Goal: Feedback & Contribution: Contribute content

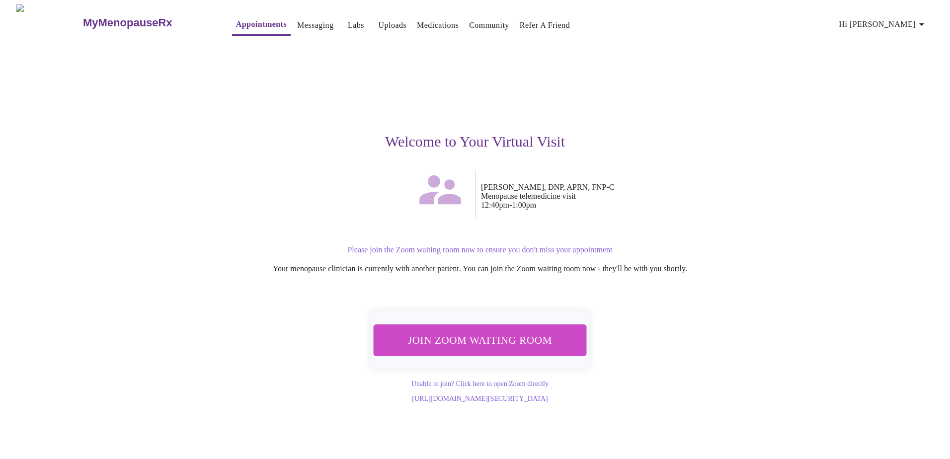
click at [935, 227] on div "MyMenopauseRx Appointments Messaging Labs Uploads Medications Community Refer a…" at bounding box center [475, 203] width 942 height 399
drag, startPoint x: 16, startPoint y: 425, endPoint x: 12, endPoint y: 403, distance: 22.2
click at [71, 403] on div "MyMenopauseRx Appointments Messaging Labs Uploads Medications Community Refer a…" at bounding box center [475, 203] width 942 height 399
click at [915, 25] on span "Hi [PERSON_NAME]" at bounding box center [883, 24] width 88 height 14
click at [915, 74] on li "Log out" at bounding box center [905, 75] width 46 height 18
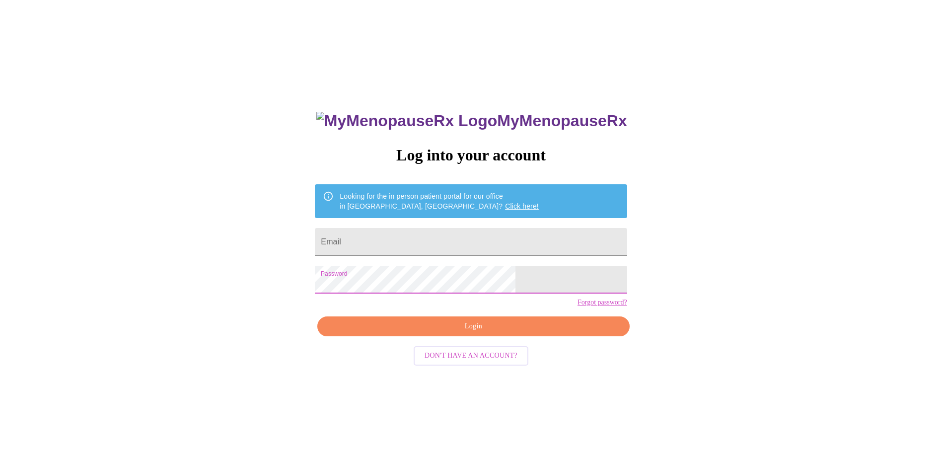
click at [751, 257] on div "MyMenopauseRx Log into your account Looking for the in person patient portal fo…" at bounding box center [471, 279] width 934 height 551
click at [490, 333] on span "Login" at bounding box center [473, 326] width 289 height 12
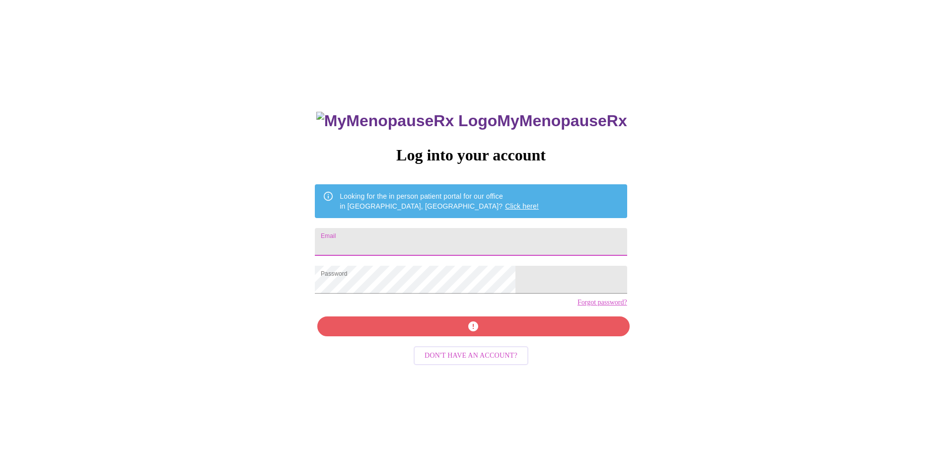
click at [436, 242] on input "Email" at bounding box center [471, 242] width 312 height 28
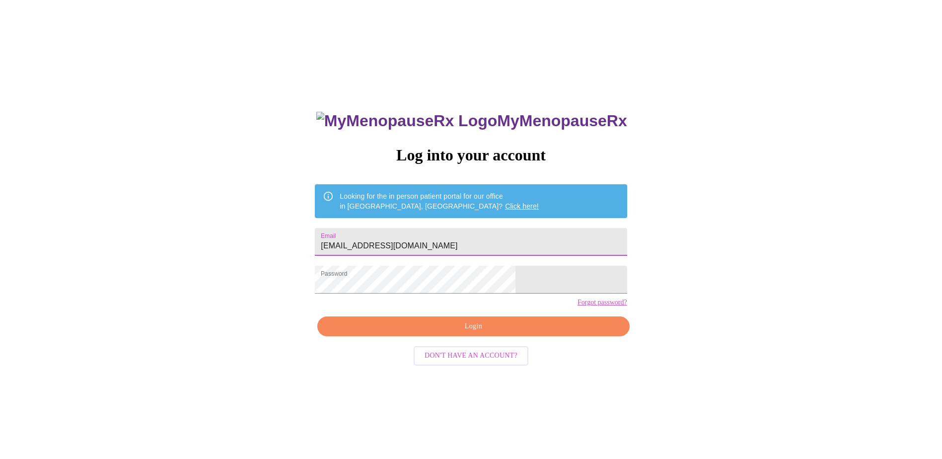
type input "jlynn2480@aol.com"
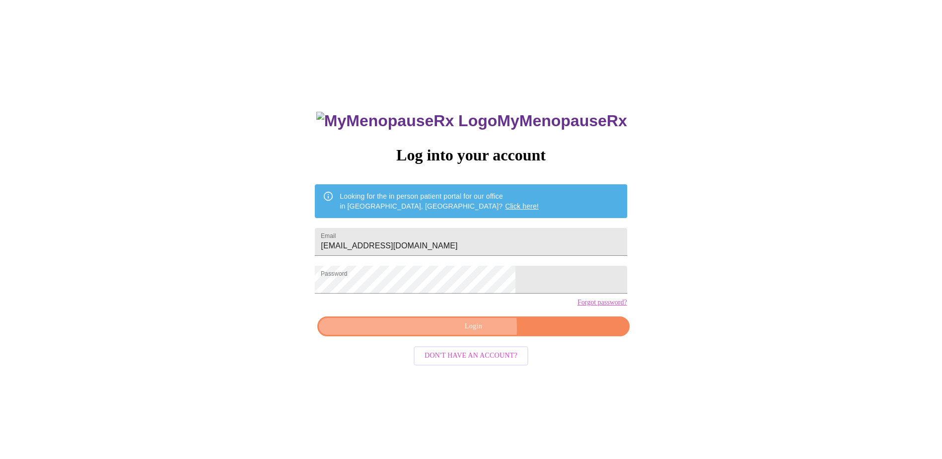
click at [459, 333] on span "Login" at bounding box center [473, 326] width 289 height 12
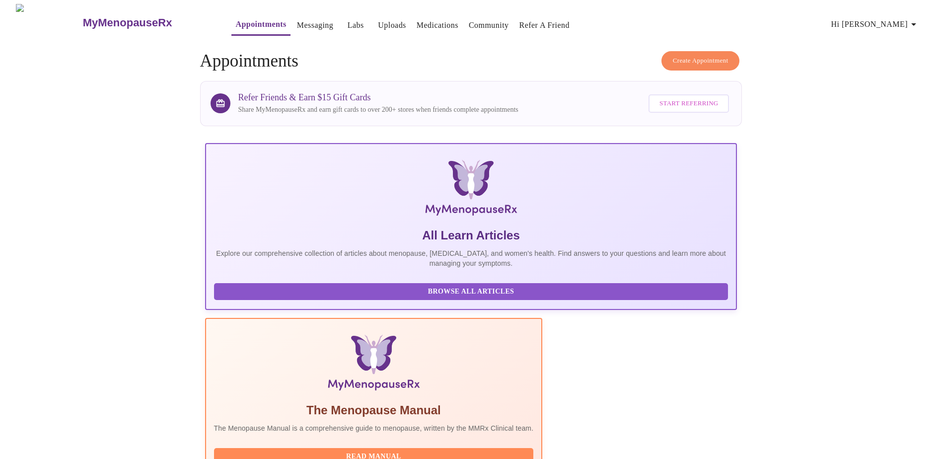
scroll to position [85, 0]
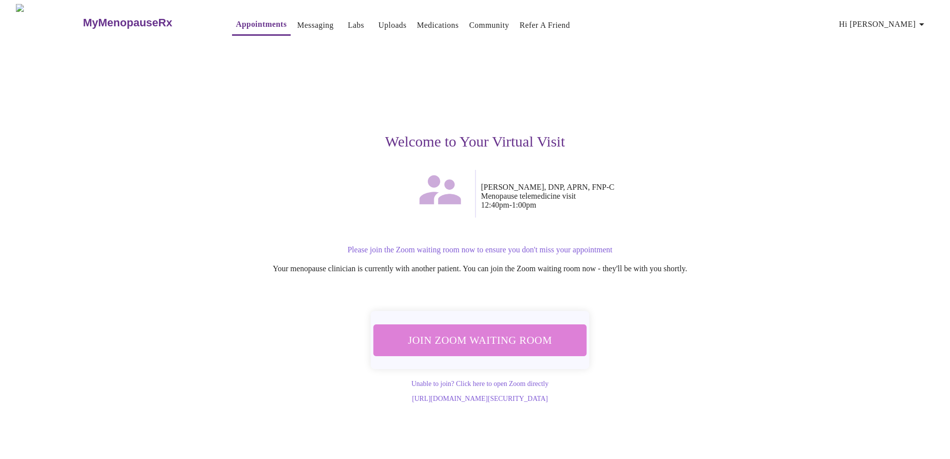
click at [481, 337] on span "Join Zoom Waiting Room" at bounding box center [480, 340] width 187 height 18
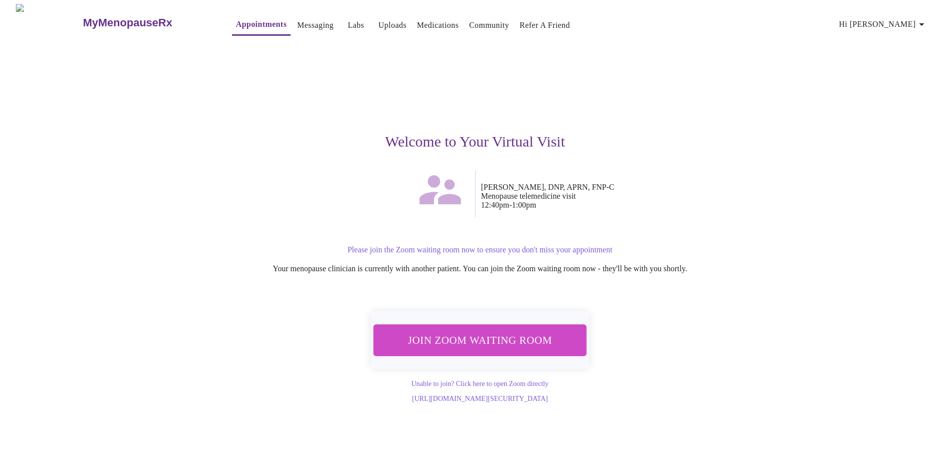
click at [508, 245] on p "Please join the Zoom waiting room now to ensure you don't miss your appointment" at bounding box center [480, 249] width 602 height 9
click at [297, 20] on link "Messaging" at bounding box center [315, 25] width 36 height 14
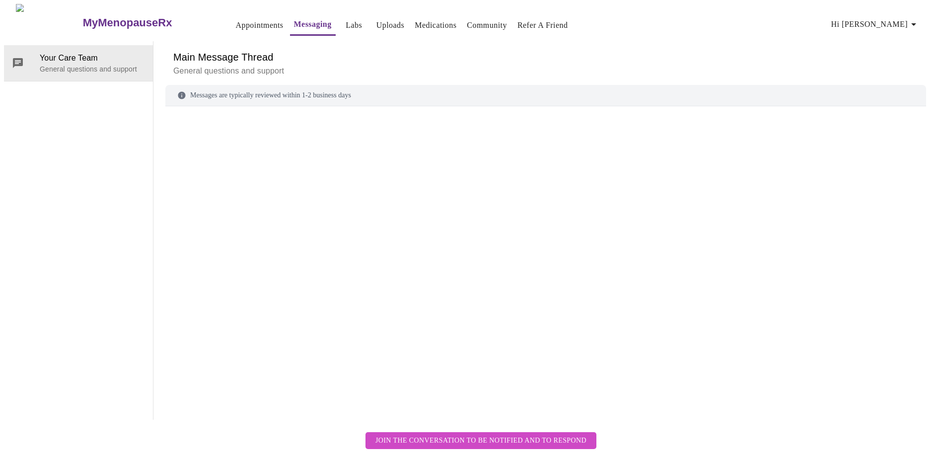
scroll to position [37, 0]
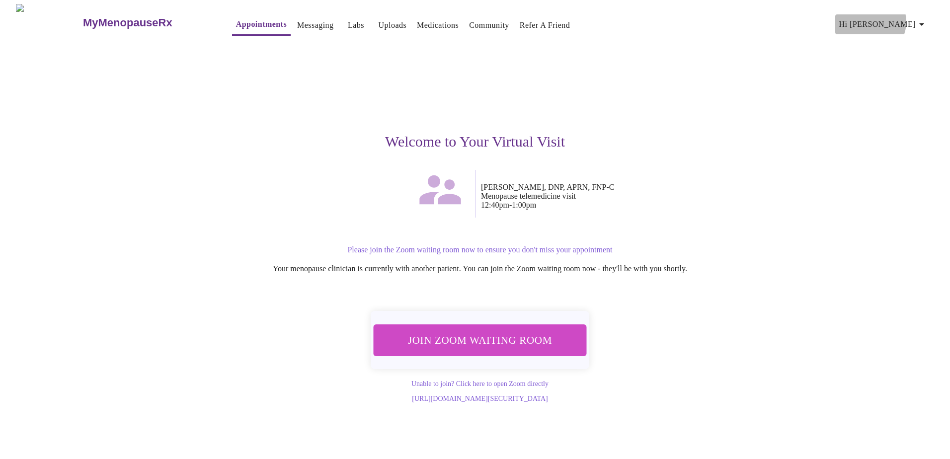
click at [909, 18] on span "Hi [PERSON_NAME]" at bounding box center [883, 24] width 88 height 14
click at [909, 18] on li "Settings" at bounding box center [905, 21] width 46 height 18
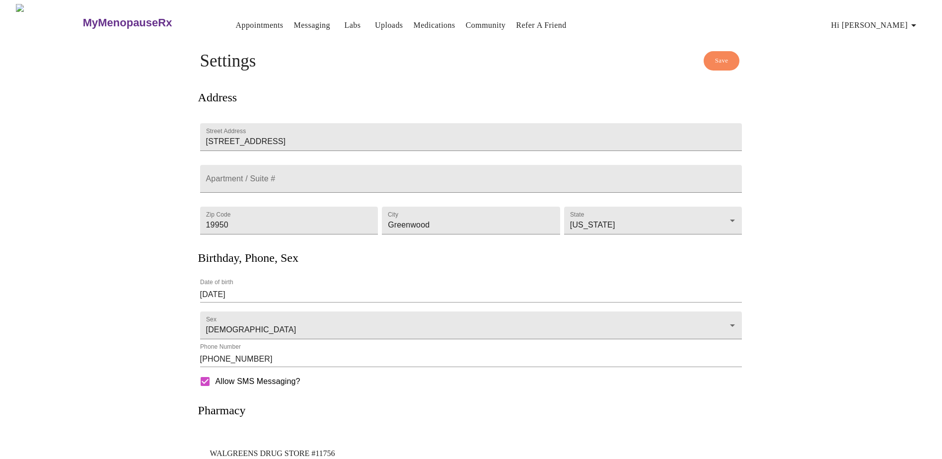
click at [235, 22] on link "Appointments" at bounding box center [259, 25] width 48 height 14
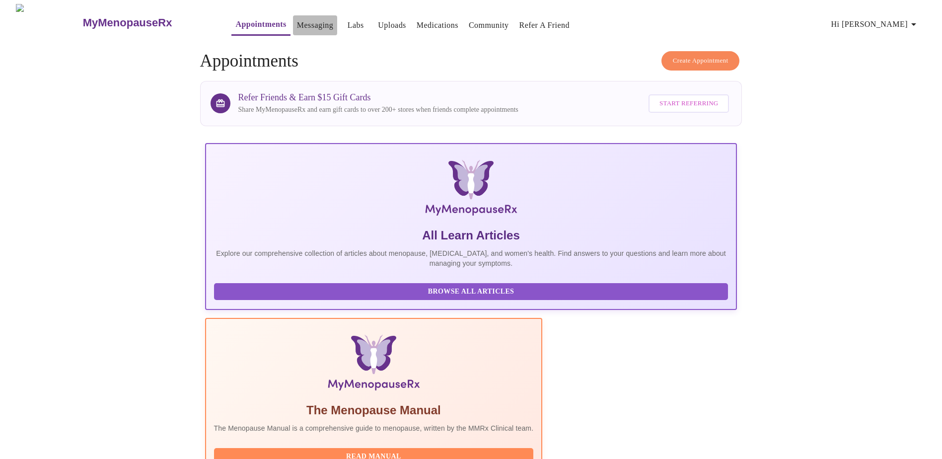
click at [297, 22] on link "Messaging" at bounding box center [315, 25] width 36 height 14
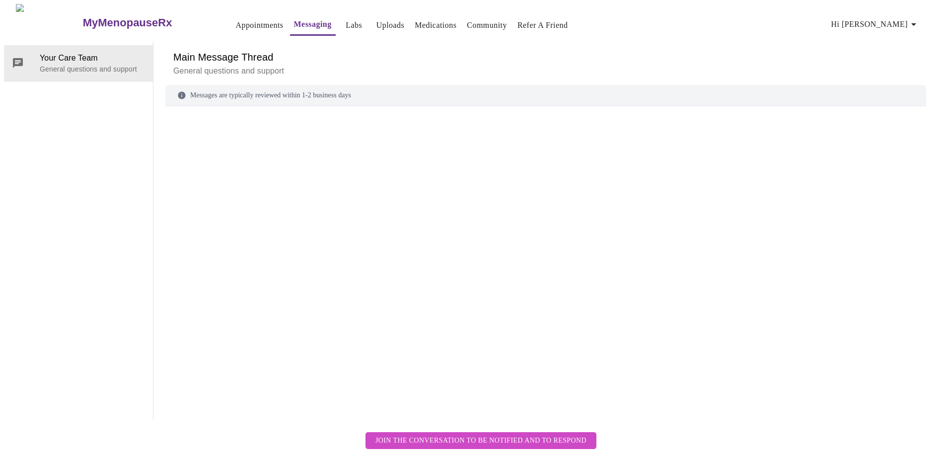
scroll to position [37, 0]
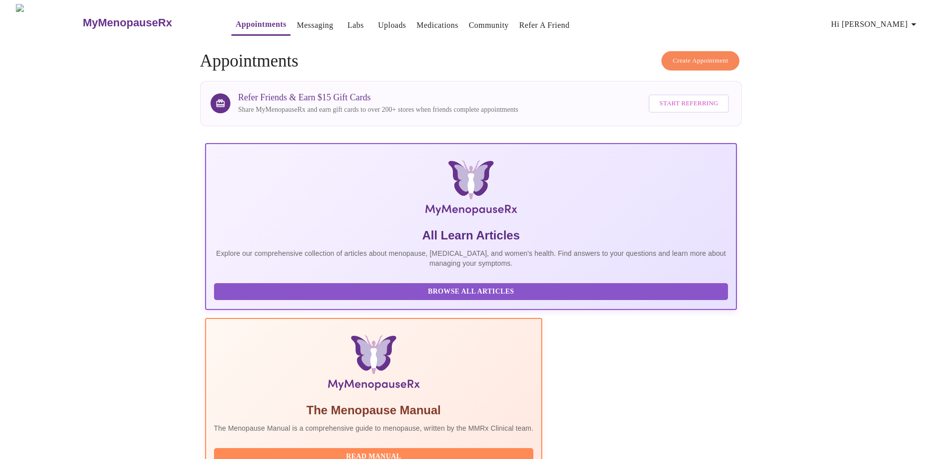
click at [378, 23] on link "Uploads" at bounding box center [392, 25] width 28 height 14
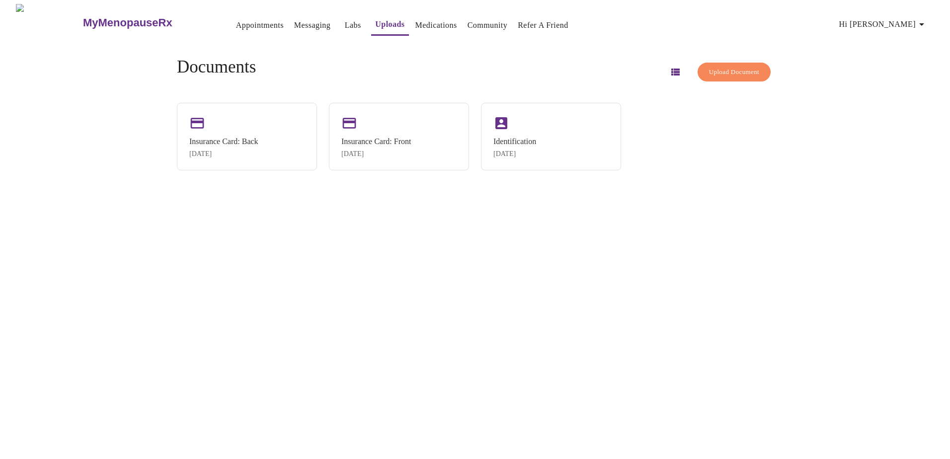
click at [525, 20] on link "Refer a Friend" at bounding box center [543, 25] width 51 height 14
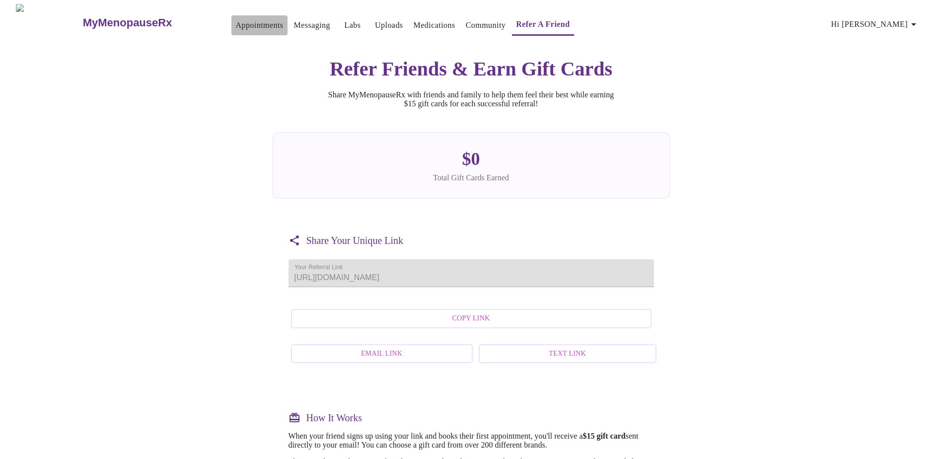
click at [235, 24] on link "Appointments" at bounding box center [259, 25] width 48 height 14
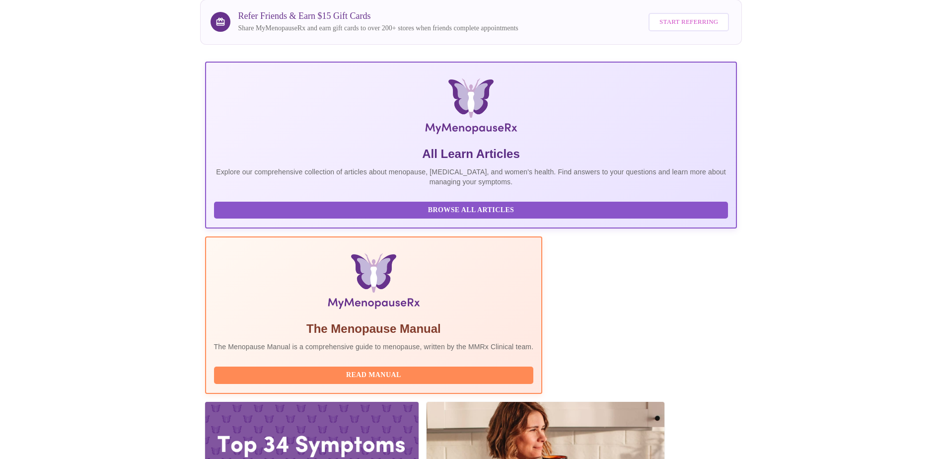
scroll to position [85, 0]
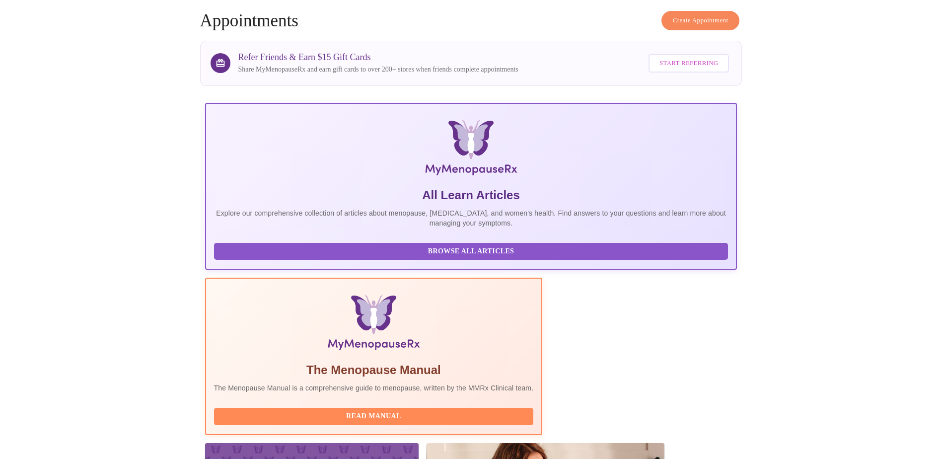
scroll to position [0, 0]
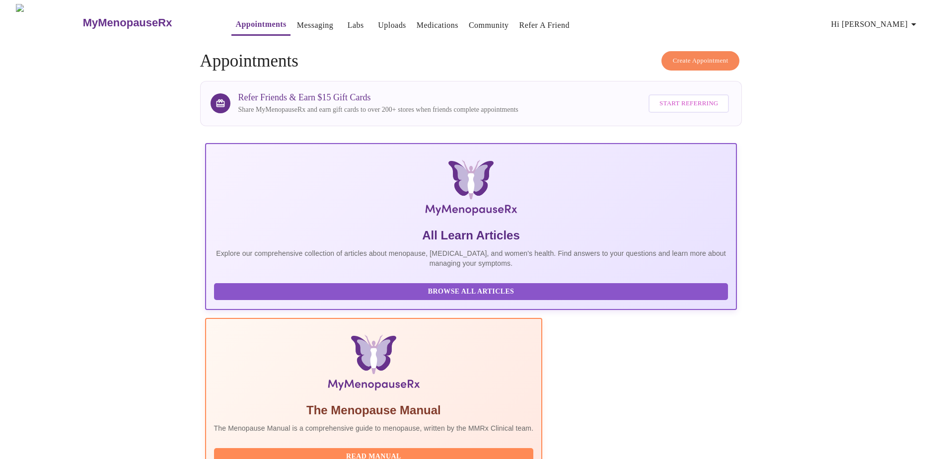
click at [892, 26] on span "Hi [PERSON_NAME]" at bounding box center [876, 24] width 88 height 14
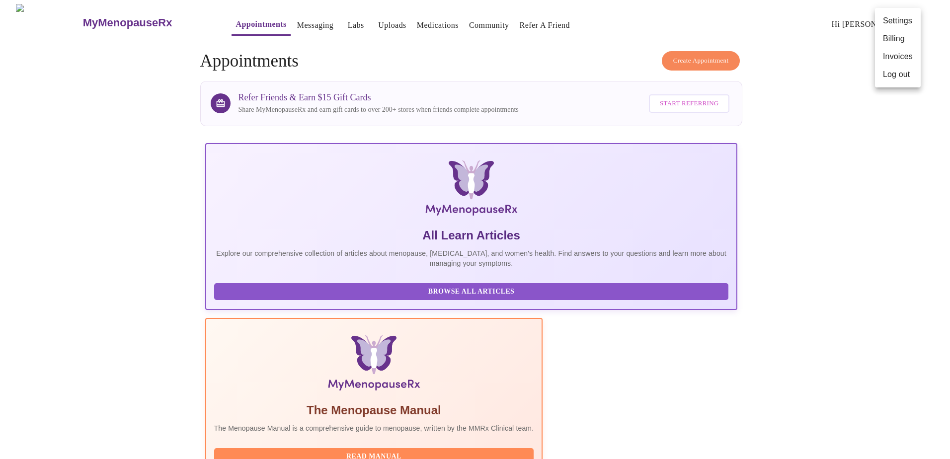
click at [577, 351] on div at bounding box center [475, 229] width 950 height 459
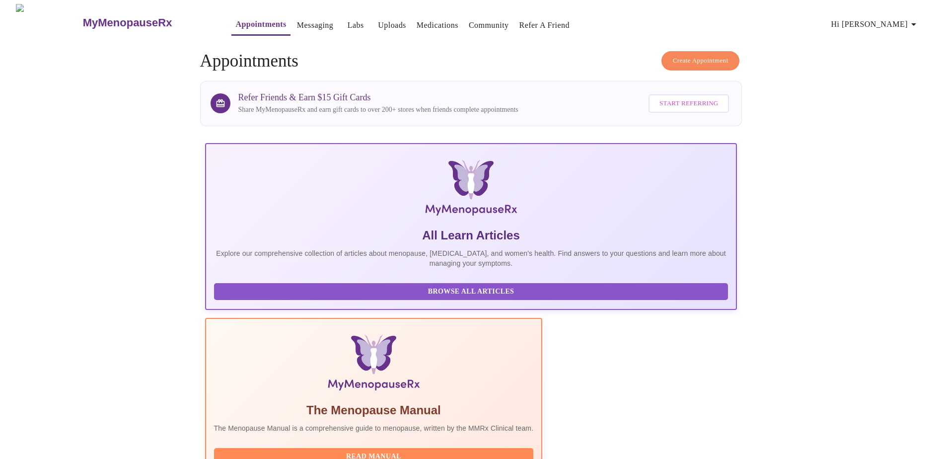
click at [442, 53] on h4 "Create Appointment Appointments" at bounding box center [471, 61] width 543 height 20
click at [297, 21] on link "Messaging" at bounding box center [315, 25] width 36 height 14
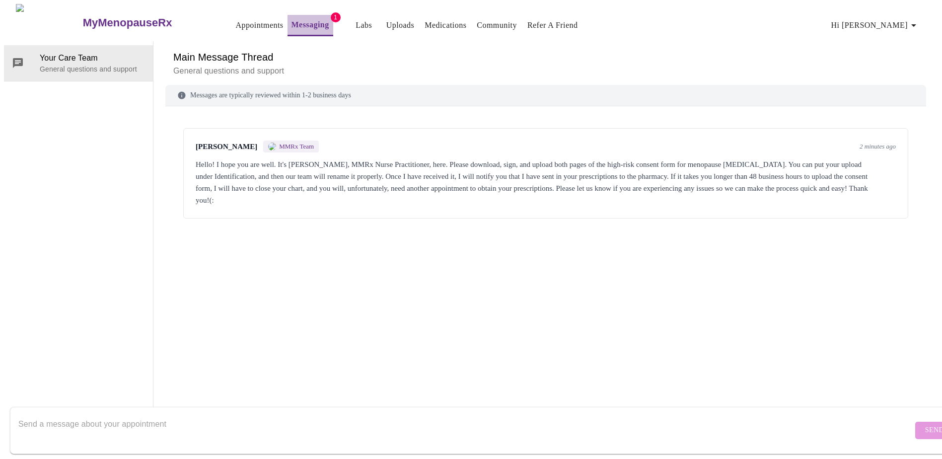
click at [288, 29] on button "Messaging" at bounding box center [311, 25] width 46 height 21
click at [284, 143] on span "MMRx Team" at bounding box center [296, 147] width 35 height 8
click at [342, 243] on div "Jillian Montefusco MMRx Team 2 minutes ago Hello! I hope you are well. It's Jil…" at bounding box center [545, 249] width 761 height 262
click at [387, 23] on link "Uploads" at bounding box center [401, 25] width 28 height 14
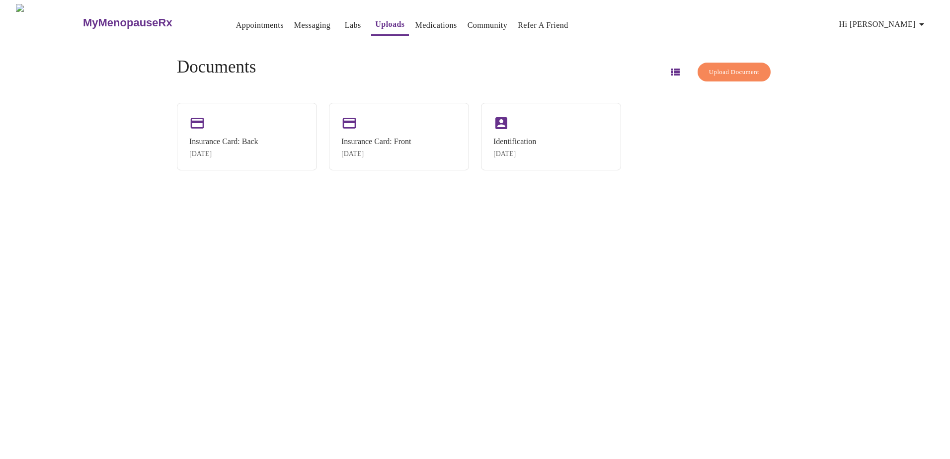
click at [422, 24] on link "Medications" at bounding box center [436, 25] width 42 height 14
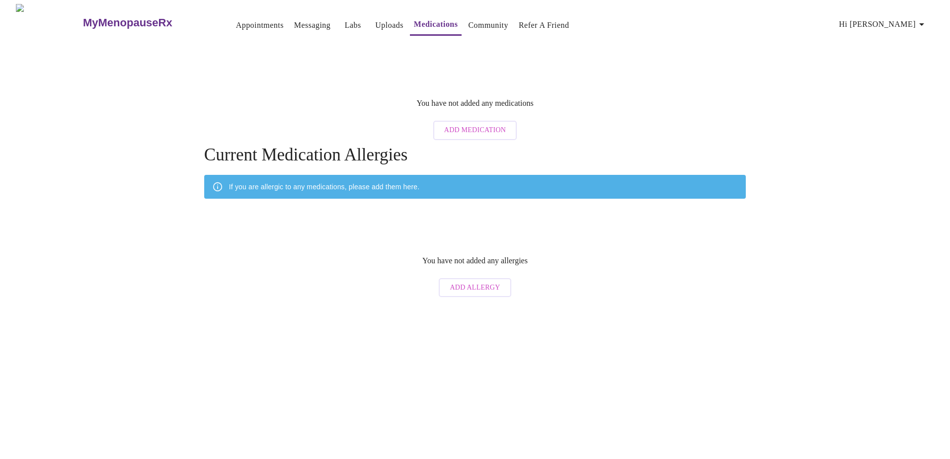
click at [470, 23] on link "Community" at bounding box center [488, 25] width 40 height 14
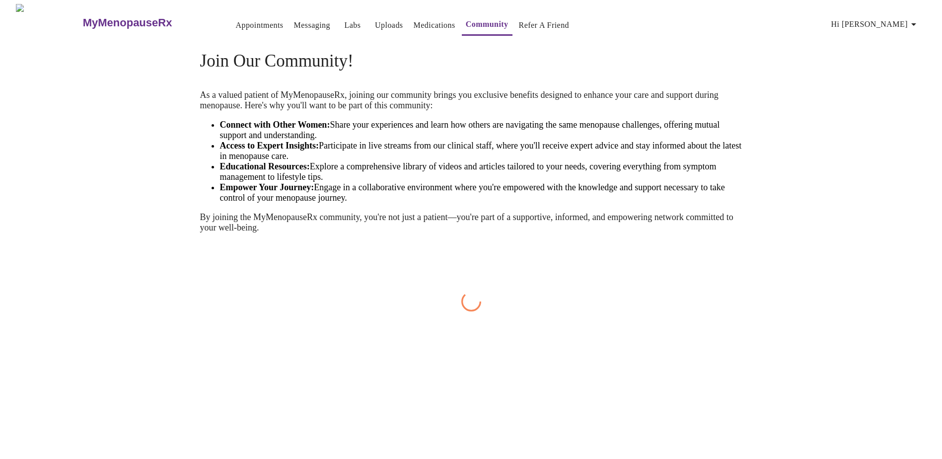
click at [531, 20] on link "Refer a Friend" at bounding box center [544, 25] width 51 height 14
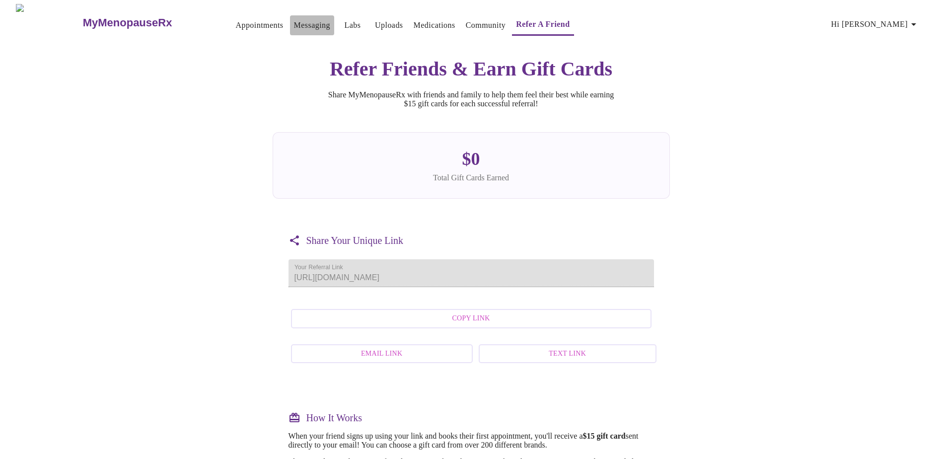
click at [294, 21] on link "Messaging" at bounding box center [312, 25] width 36 height 14
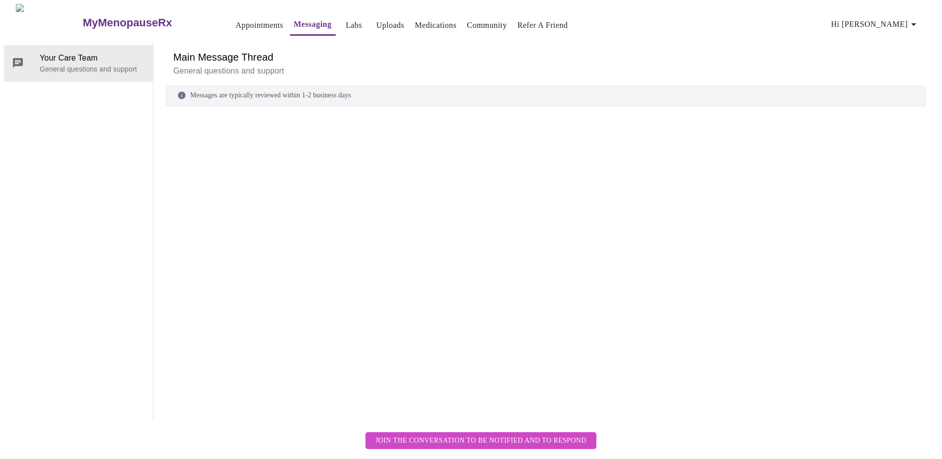
scroll to position [37, 0]
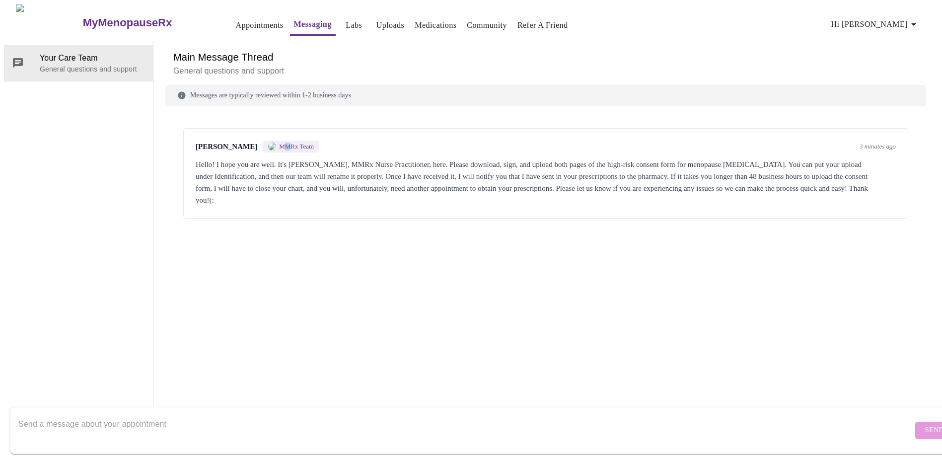
click at [284, 143] on span "MMRx Team" at bounding box center [296, 147] width 35 height 8
click at [414, 167] on div "Hello! I hope you are well. It's Jillian Montefusco, MMRx Nurse Practitioner, h…" at bounding box center [546, 182] width 700 height 48
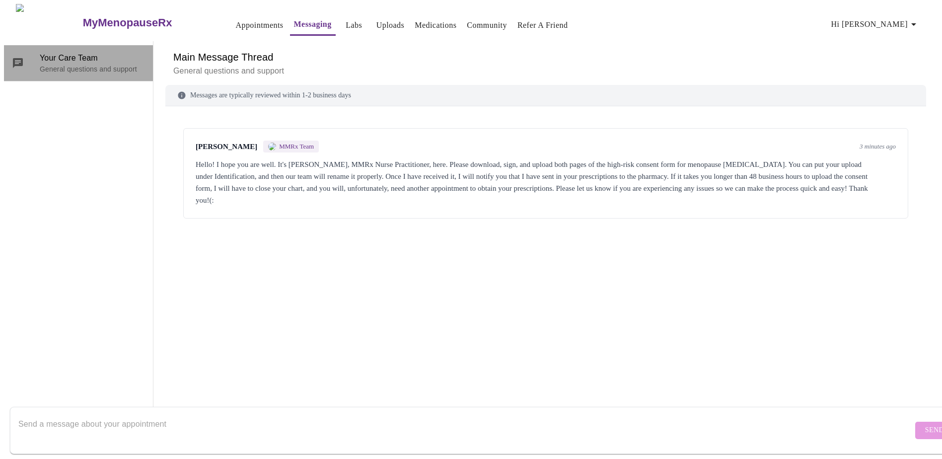
click at [59, 64] on p "General questions and support" at bounding box center [92, 69] width 105 height 10
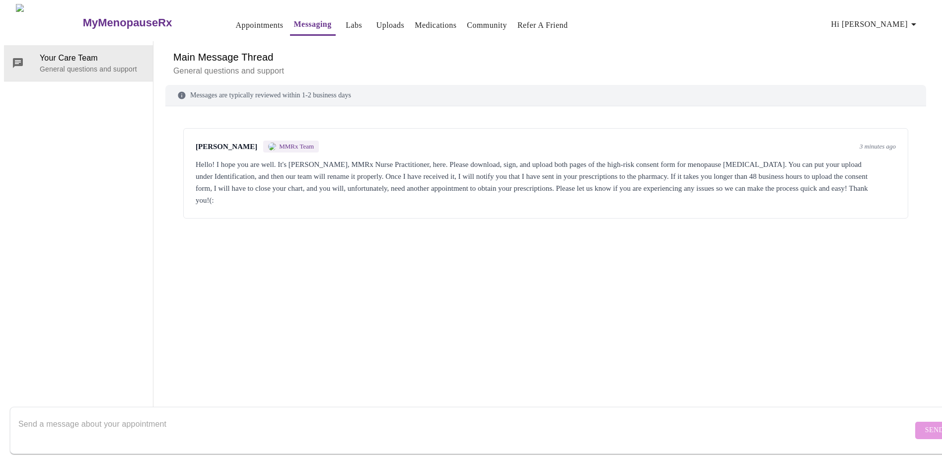
click at [537, 275] on div "Jillian Montefusco MMRx Team 3 minutes ago Hello! I hope you are well. It's Jil…" at bounding box center [545, 249] width 761 height 262
click at [93, 16] on h3 "MyMenopauseRx" at bounding box center [127, 22] width 89 height 13
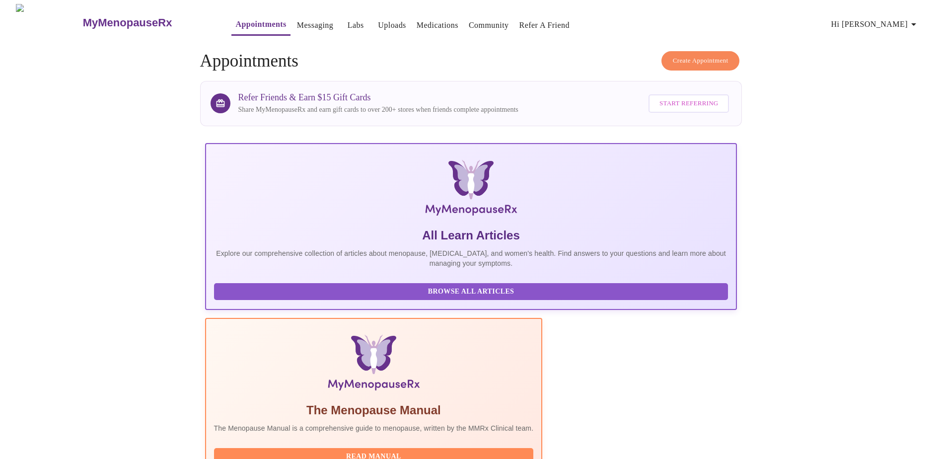
click at [297, 19] on link "Messaging" at bounding box center [315, 25] width 36 height 14
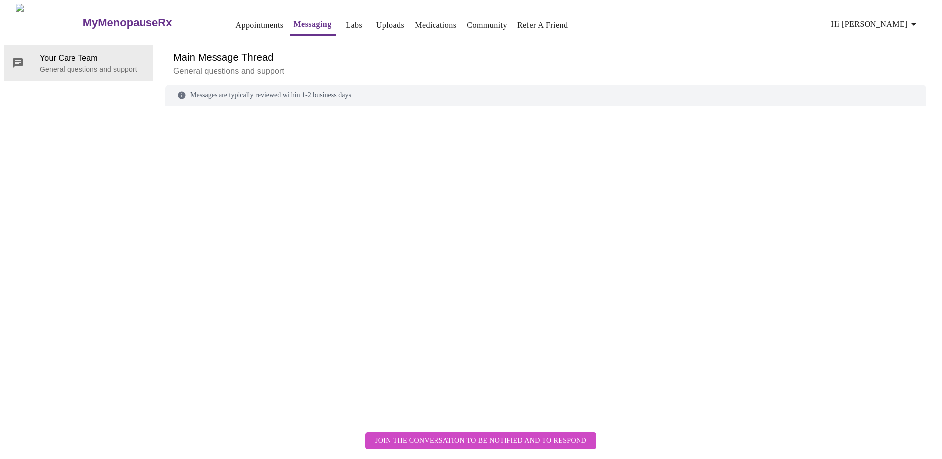
scroll to position [37, 0]
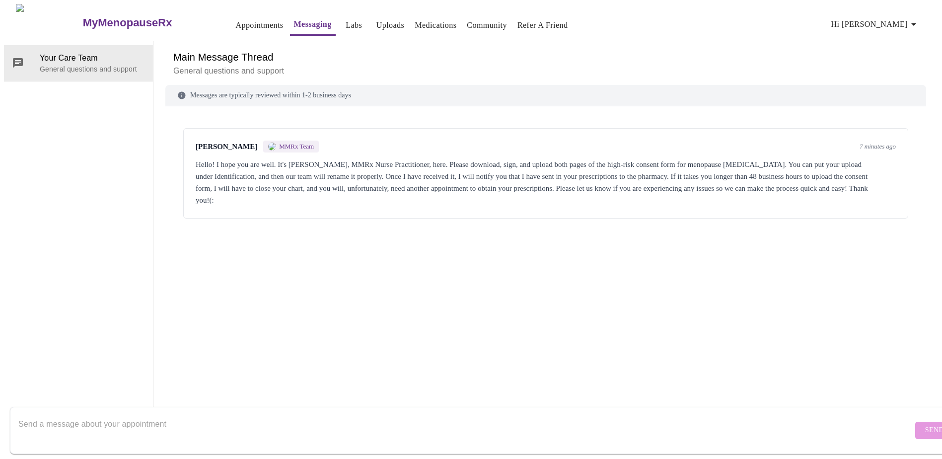
click at [286, 143] on span "MMRx Team" at bounding box center [296, 147] width 35 height 8
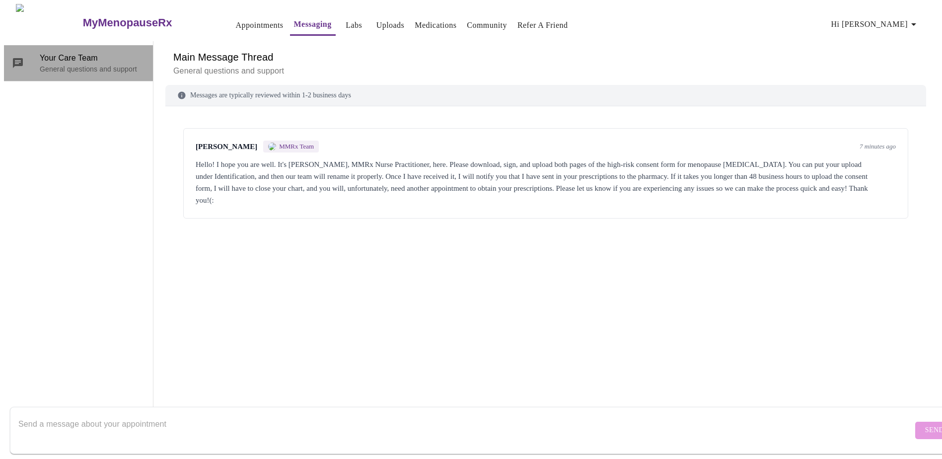
click at [74, 64] on p "General questions and support" at bounding box center [92, 69] width 105 height 10
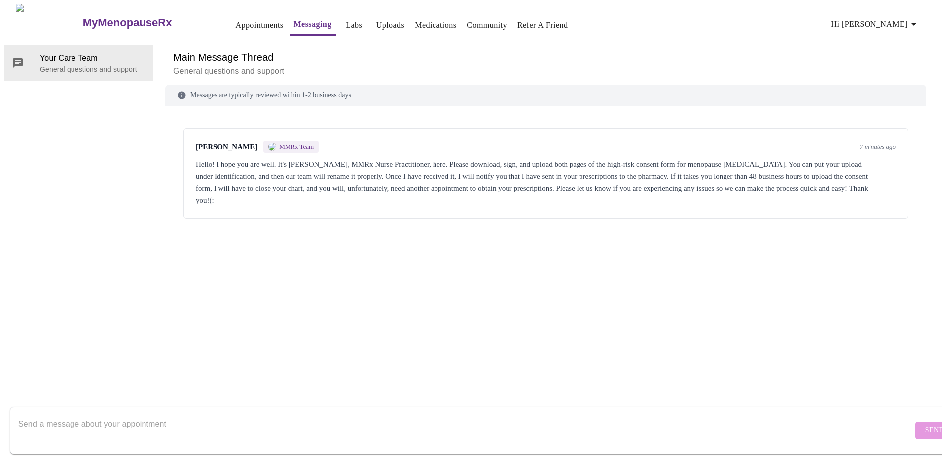
click at [299, 143] on span "MMRx Team" at bounding box center [296, 147] width 35 height 8
click at [473, 160] on div "Hello! I hope you are well. It's Jillian Montefusco, MMRx Nurse Practitioner, h…" at bounding box center [546, 182] width 700 height 48
click at [282, 143] on span "MMRx Team" at bounding box center [296, 147] width 35 height 8
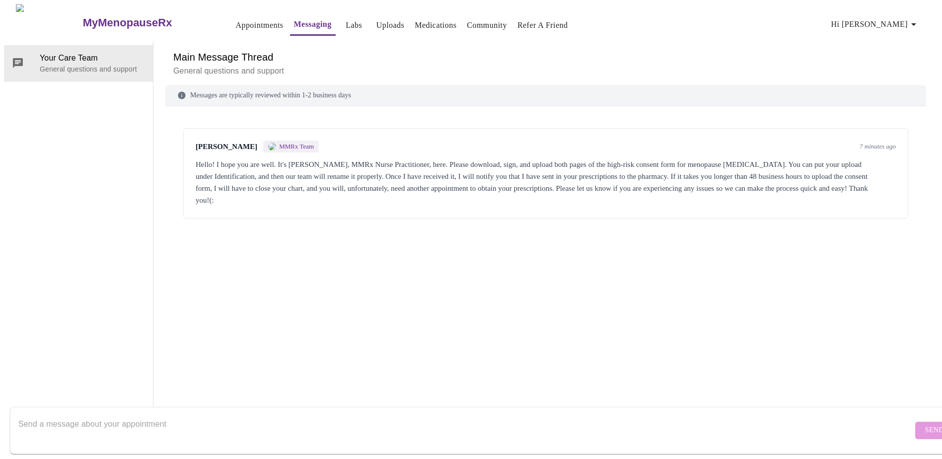
drag, startPoint x: 282, startPoint y: 111, endPoint x: 528, endPoint y: 252, distance: 283.8
click at [528, 252] on div "Jillian Montefusco MMRx Team 7 minutes ago Hello! I hope you are well. It's Jil…" at bounding box center [545, 249] width 761 height 262
click at [129, 416] on textarea "Send a message about your appointment" at bounding box center [465, 430] width 895 height 32
click at [374, 163] on div "Hello! I hope you are well. It's Jillian Montefusco, MMRx Nurse Practitioner, h…" at bounding box center [546, 182] width 700 height 48
click at [375, 163] on div "Hello! I hope you are well. It's Jillian Montefusco, MMRx Nurse Practitioner, h…" at bounding box center [546, 182] width 700 height 48
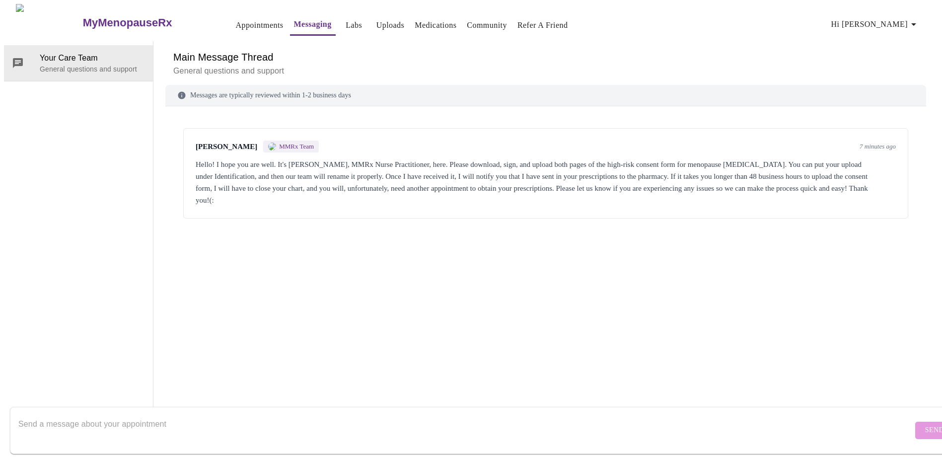
click at [375, 163] on div "Hello! I hope you are well. It's Jillian Montefusco, MMRx Nurse Practitioner, h…" at bounding box center [546, 182] width 700 height 48
click at [310, 85] on div "Messages are typically reviewed within 1-2 business days" at bounding box center [545, 95] width 761 height 21
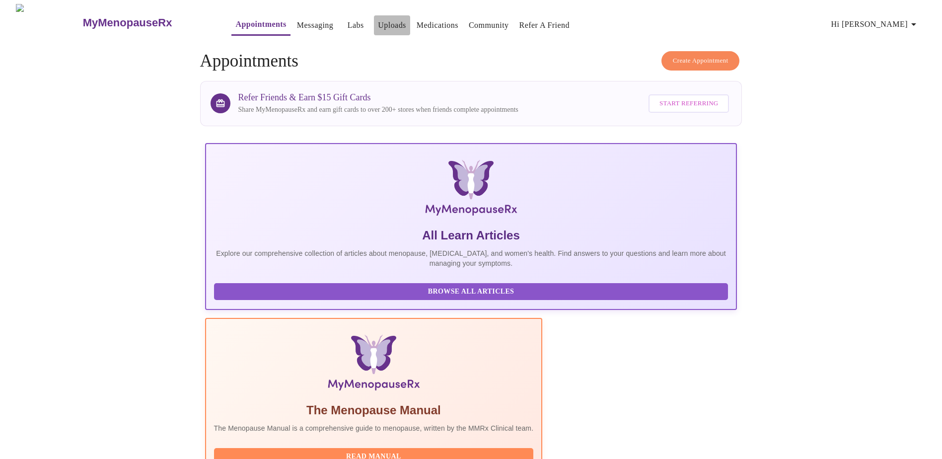
click at [378, 18] on link "Uploads" at bounding box center [392, 25] width 28 height 14
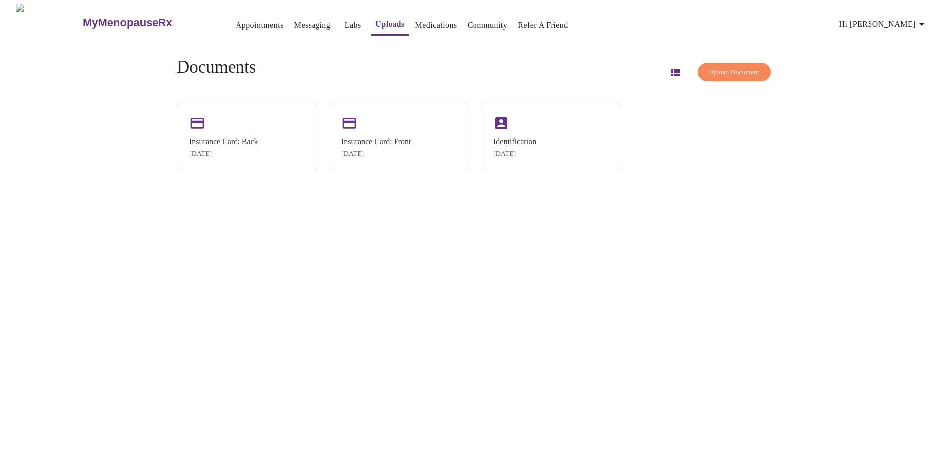
click at [669, 68] on icon "button" at bounding box center [675, 72] width 12 height 12
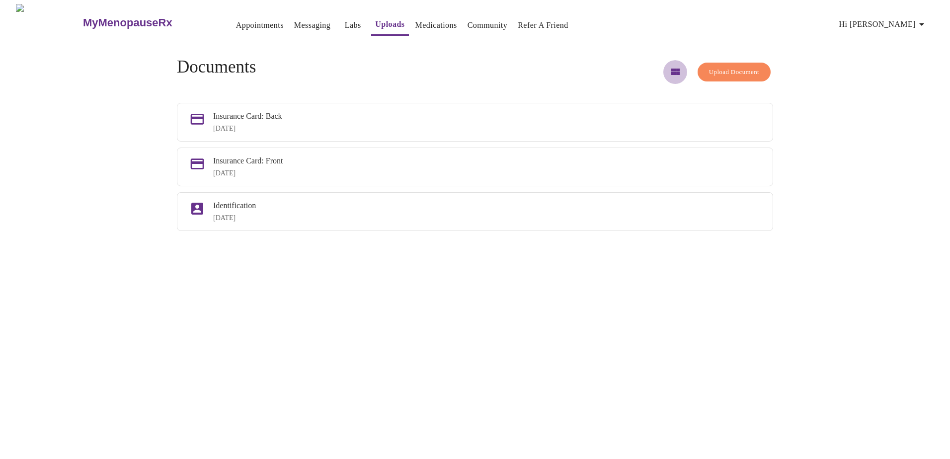
click at [671, 69] on icon "button" at bounding box center [675, 72] width 8 height 6
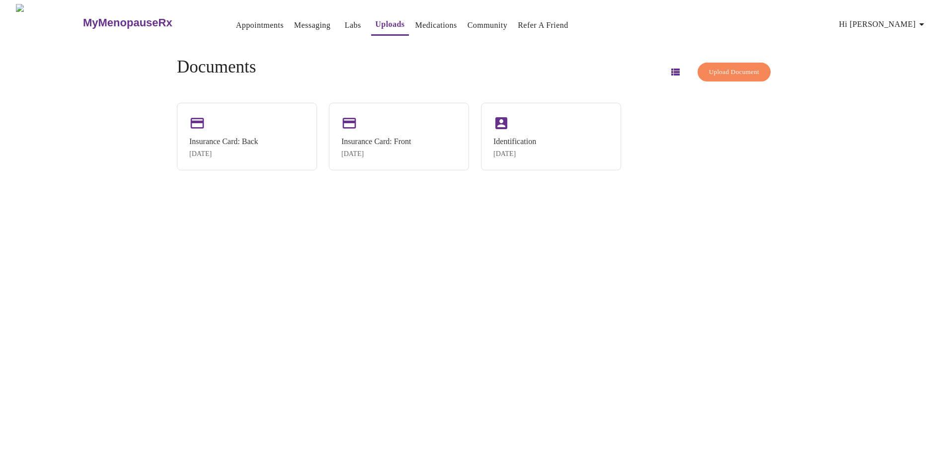
drag, startPoint x: 218, startPoint y: 66, endPoint x: 243, endPoint y: 47, distance: 31.6
click at [218, 66] on h4 "Documents" at bounding box center [216, 67] width 79 height 20
click at [345, 20] on link "Labs" at bounding box center [353, 25] width 16 height 14
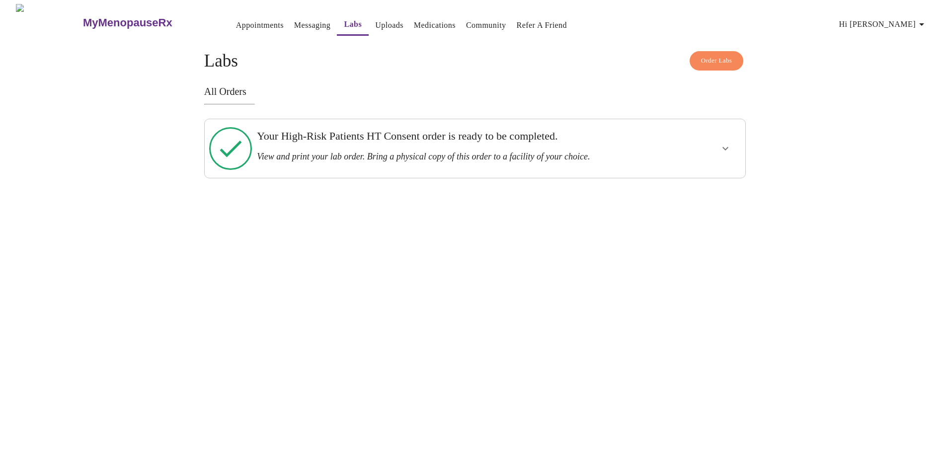
click at [294, 20] on link "Messaging" at bounding box center [312, 25] width 36 height 14
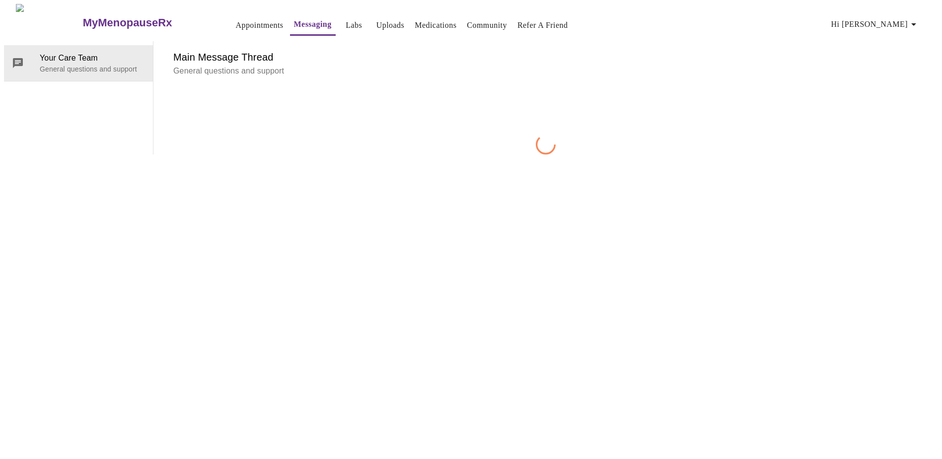
scroll to position [37, 0]
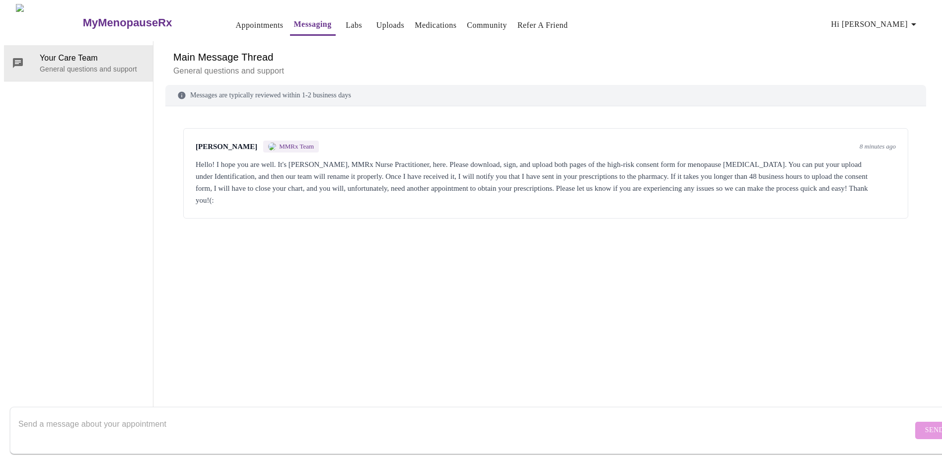
click at [620, 414] on textarea "Send a message about your appointment" at bounding box center [465, 430] width 895 height 32
click at [13, 58] on icon at bounding box center [18, 63] width 10 height 10
click at [124, 417] on textarea "Send a message about your appointment" at bounding box center [465, 430] width 895 height 32
type textarea "Hi. Thanks for all the information and help. Where can I find the high-risk con…"
click at [926, 424] on span "Send" at bounding box center [935, 430] width 19 height 12
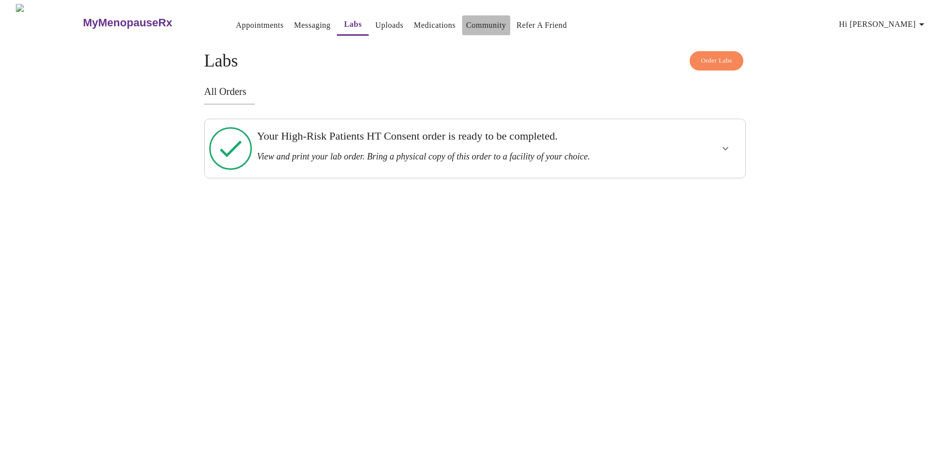
click at [466, 18] on link "Community" at bounding box center [486, 25] width 40 height 14
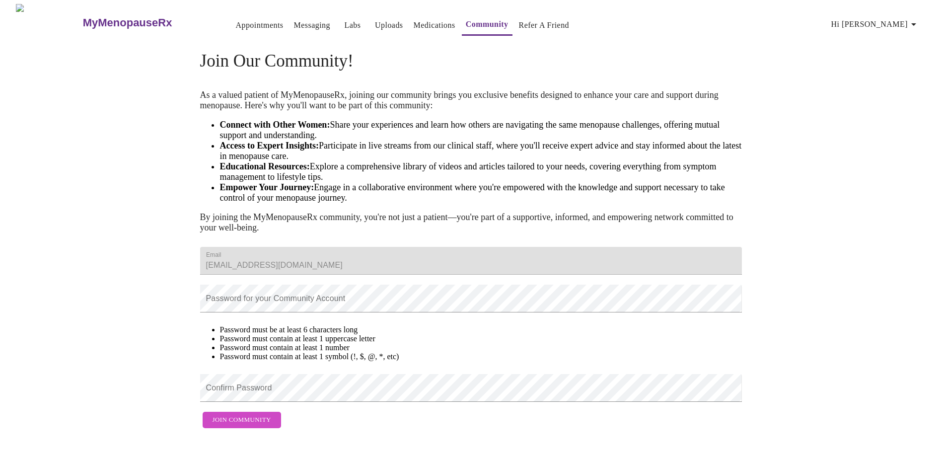
click at [235, 22] on link "Appointments" at bounding box center [259, 25] width 48 height 14
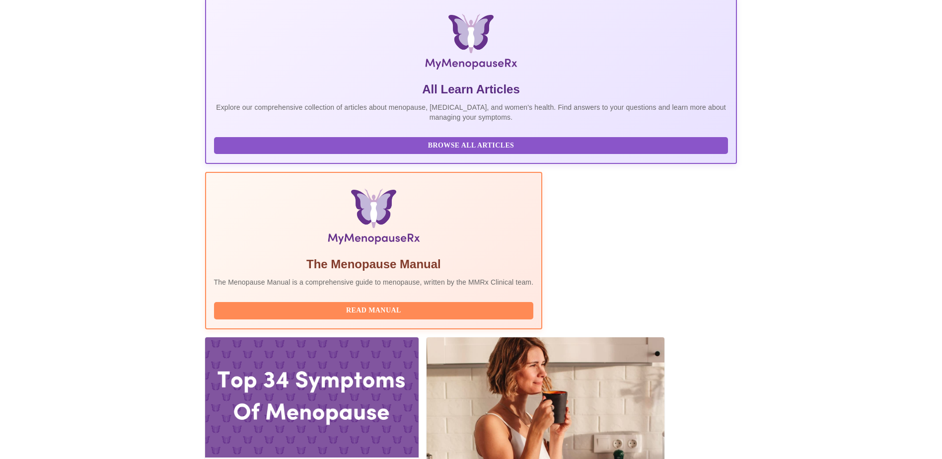
scroll to position [197, 0]
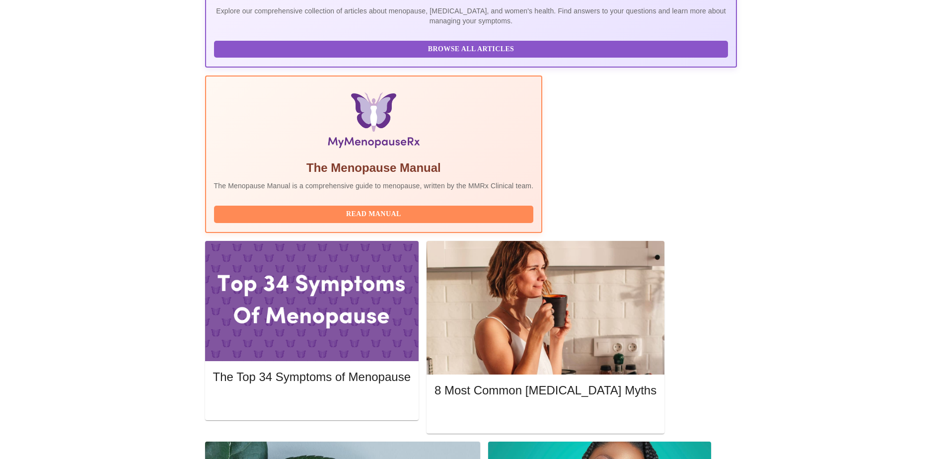
scroll to position [286, 0]
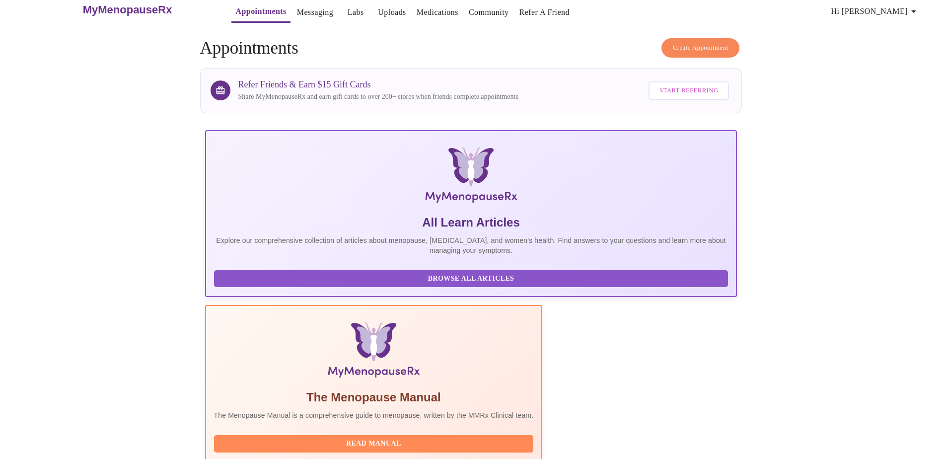
scroll to position [0, 0]
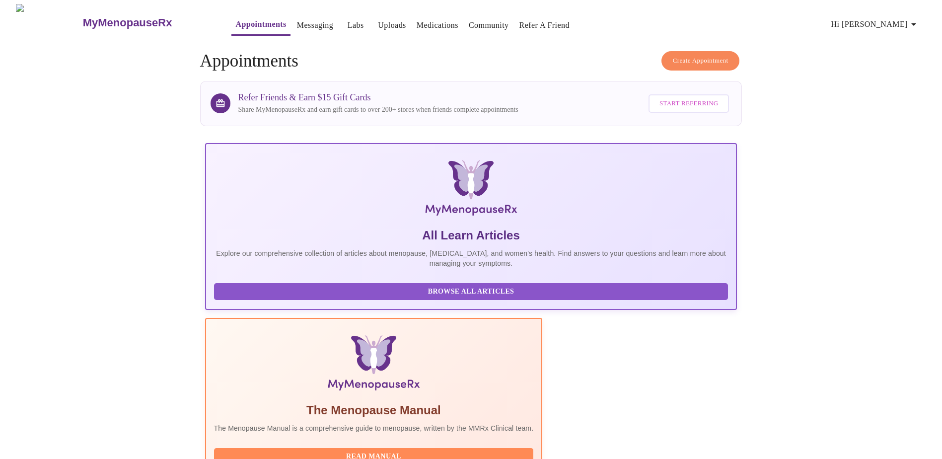
click at [297, 18] on link "Messaging" at bounding box center [315, 25] width 36 height 14
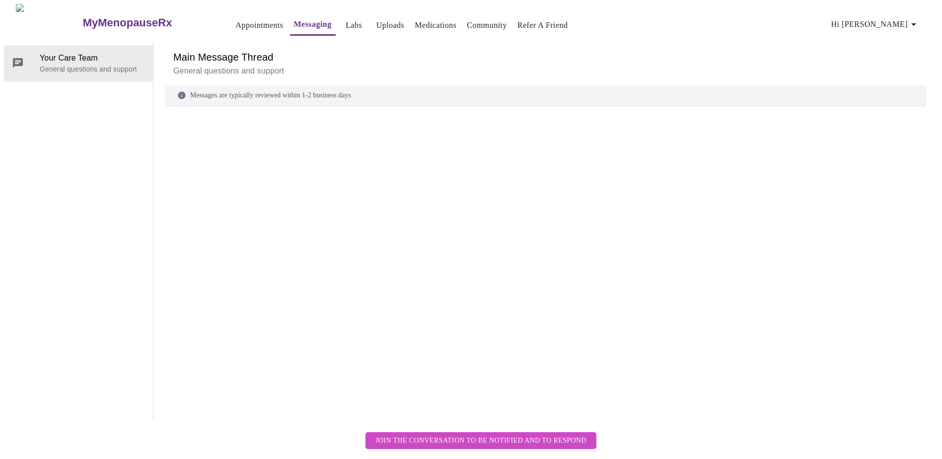
scroll to position [37, 0]
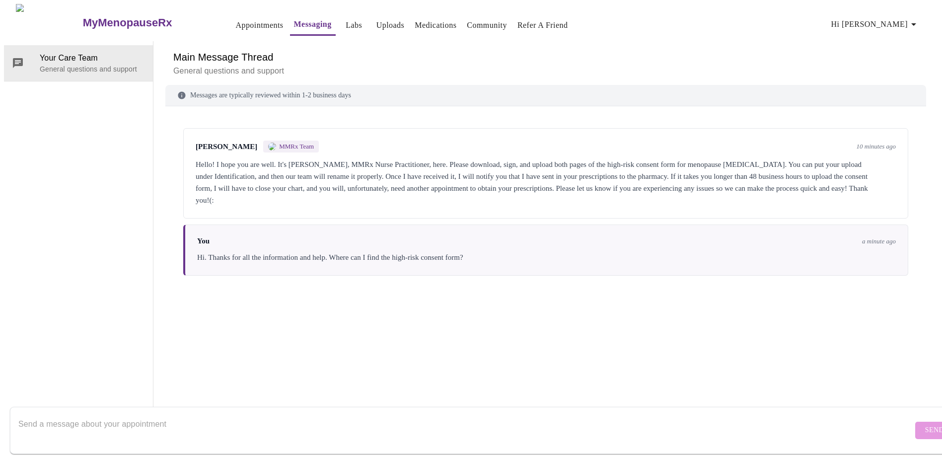
click at [268, 143] on img at bounding box center [272, 147] width 8 height 8
click at [286, 143] on span "MMRx Team" at bounding box center [296, 147] width 35 height 8
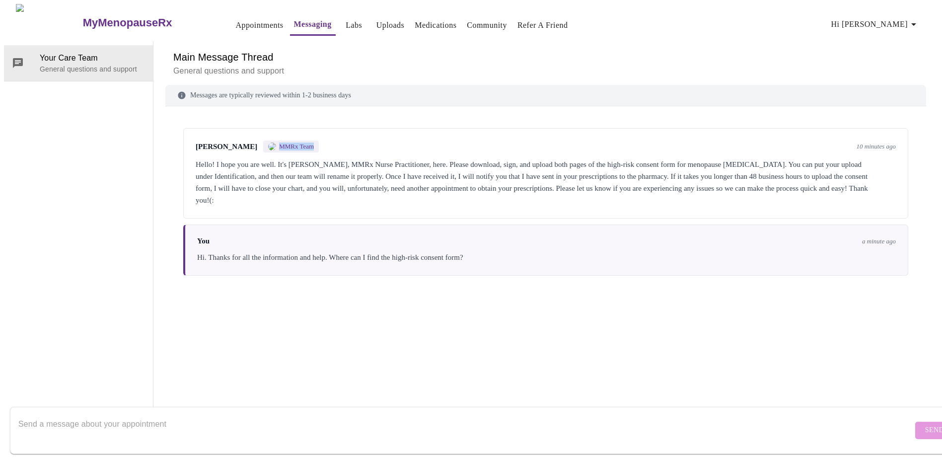
click at [286, 143] on span "MMRx Team" at bounding box center [296, 147] width 35 height 8
click at [114, 132] on div "Your Care Team General questions and support" at bounding box center [79, 230] width 150 height 379
click at [367, 328] on div "Jillian Montefusco MMRx Team 10 minutes ago Hello! I hope you are well. It's Ji…" at bounding box center [545, 249] width 761 height 262
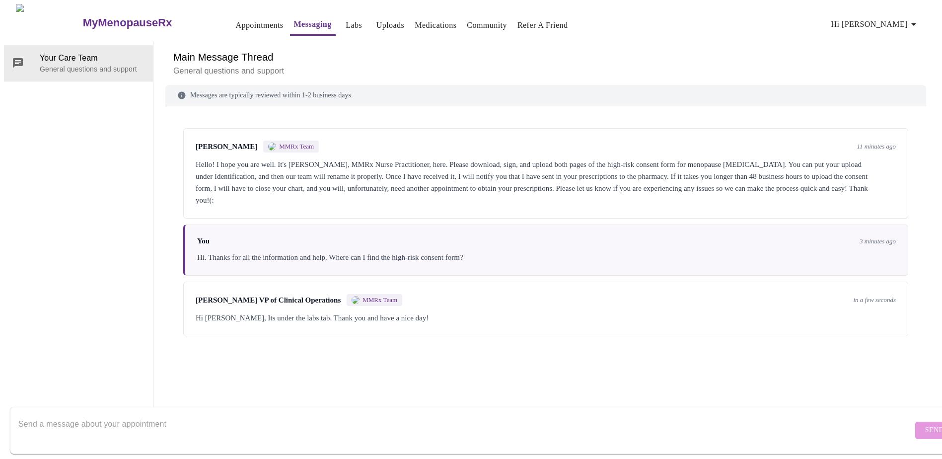
scroll to position [0, 0]
click at [346, 19] on link "Labs" at bounding box center [354, 25] width 16 height 14
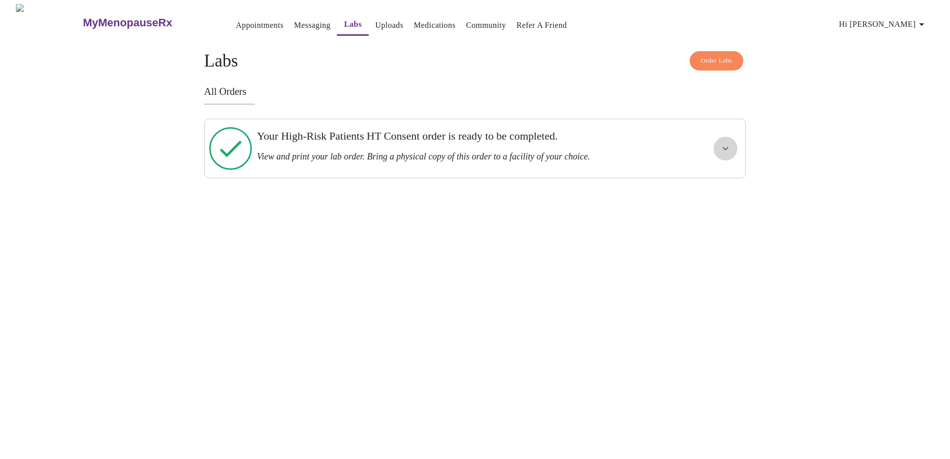
click at [725, 148] on icon "show more" at bounding box center [725, 149] width 12 height 12
click at [709, 178] on span "View Order" at bounding box center [701, 184] width 45 height 12
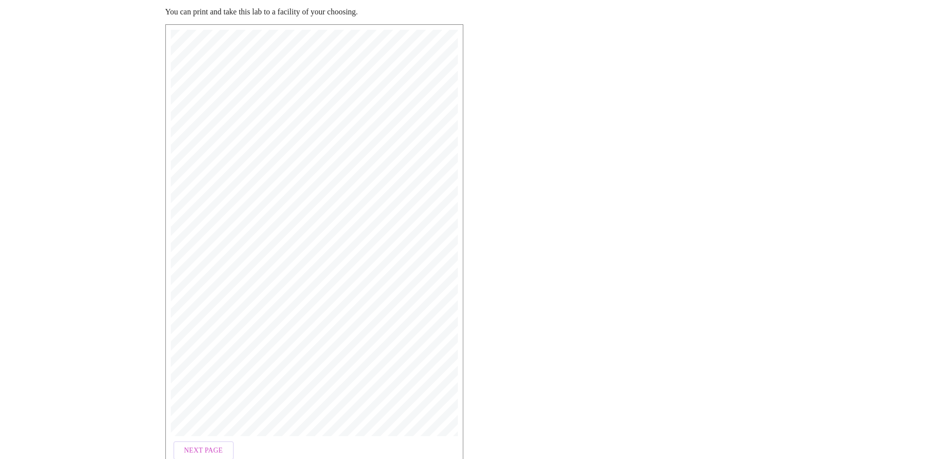
scroll to position [184, 0]
click at [295, 310] on span "willing to accept ANY risk (known or unknown), and you are requesting to procee…" at bounding box center [317, 310] width 220 height 4
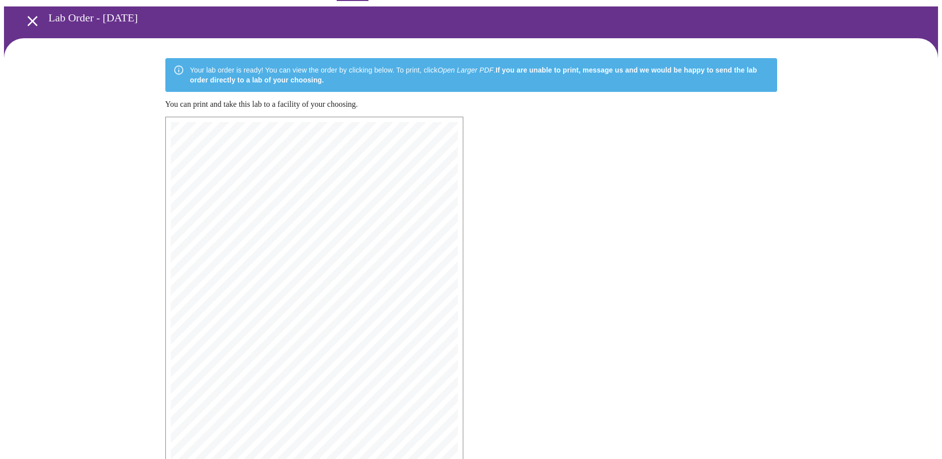
click at [272, 206] on span "MyMenopauseRx Informed Consent for Systemic Hormone Therapy (HT) in High-Risk P…" at bounding box center [289, 208] width 194 height 4
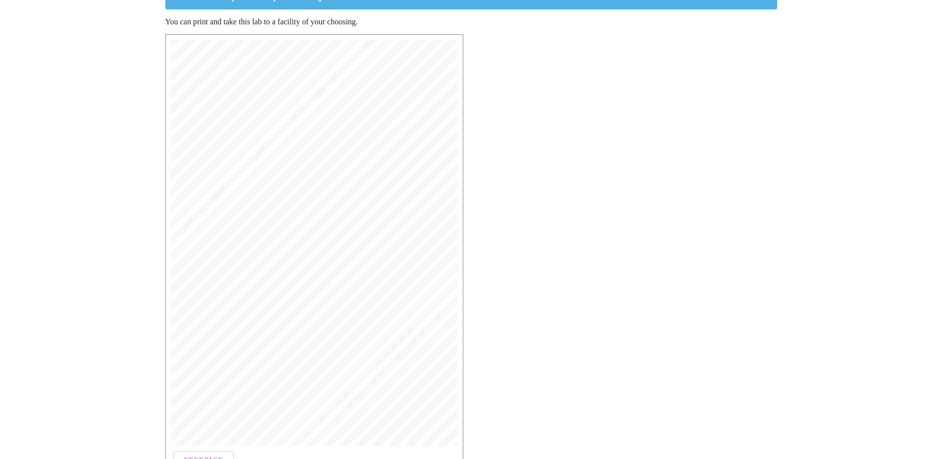
scroll to position [184, 0]
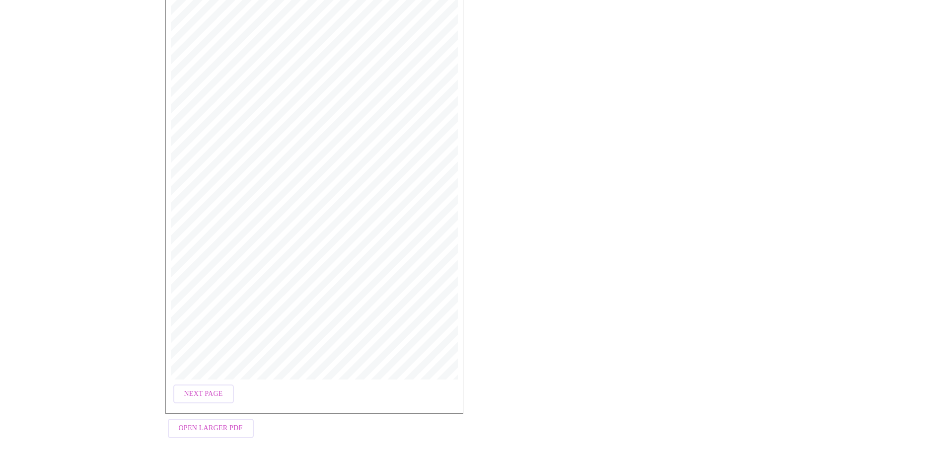
click at [193, 394] on span "Next Page" at bounding box center [203, 394] width 39 height 12
click at [207, 388] on span "Previous Page" at bounding box center [211, 394] width 55 height 12
click at [236, 432] on button "Open Larger PDF" at bounding box center [211, 428] width 86 height 19
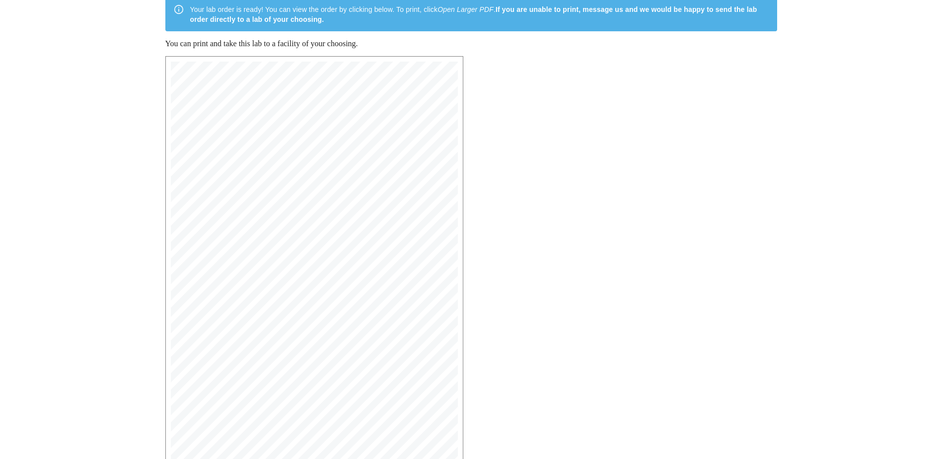
scroll to position [0, 0]
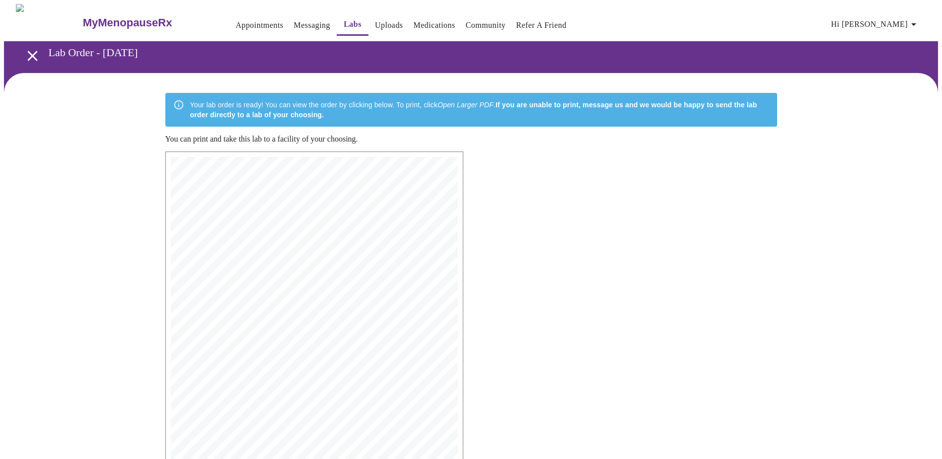
click at [375, 18] on link "Uploads" at bounding box center [389, 25] width 28 height 14
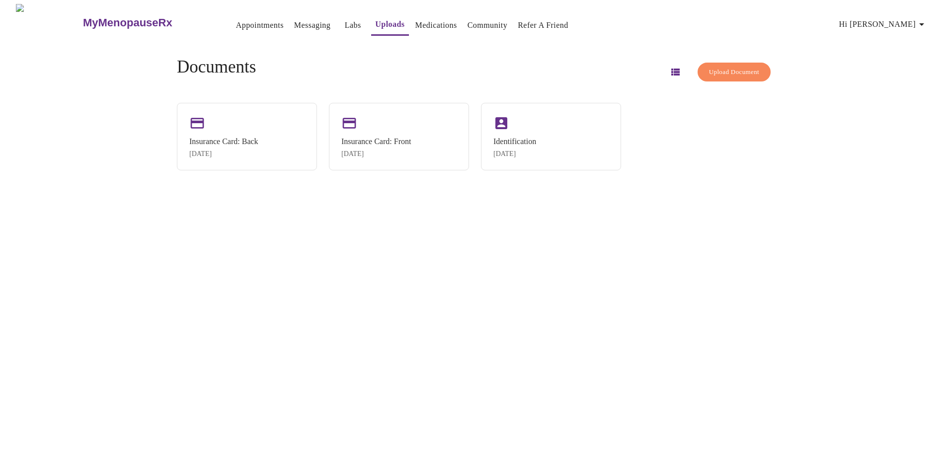
click at [724, 73] on span "Upload Document" at bounding box center [734, 72] width 50 height 11
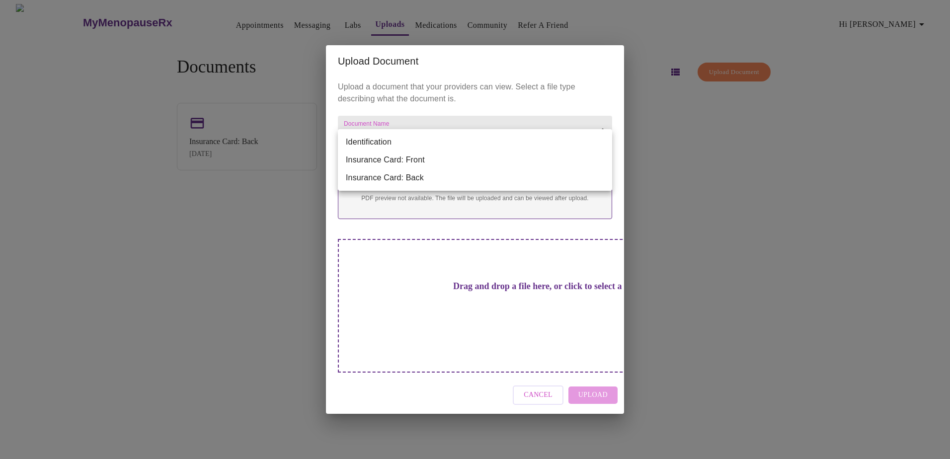
click at [445, 142] on body "MyMenopauseRx Appointments Messaging Labs Uploads Medications Community Refer a…" at bounding box center [475, 233] width 942 height 459
click at [445, 142] on li "Identification" at bounding box center [475, 142] width 274 height 18
type input "Identification"
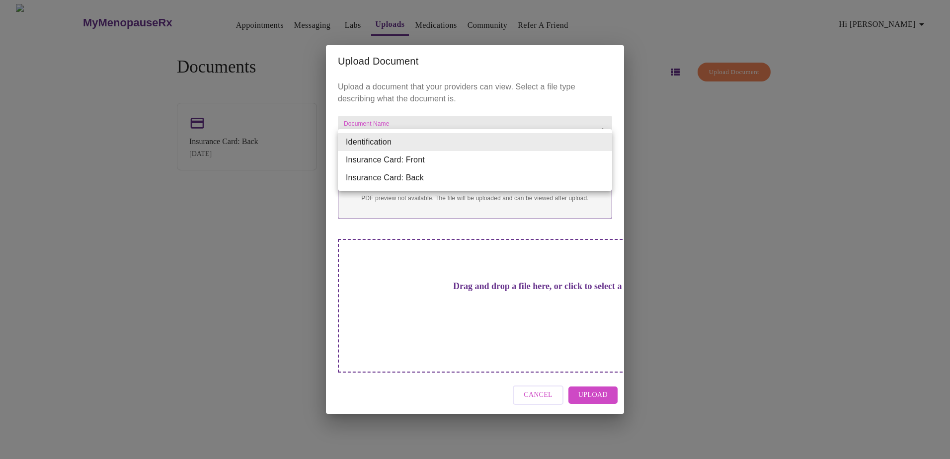
click at [481, 145] on body "MyMenopauseRx Appointments Messaging Labs Uploads Medications Community Refer a…" at bounding box center [475, 233] width 942 height 459
click at [455, 116] on div at bounding box center [475, 229] width 950 height 459
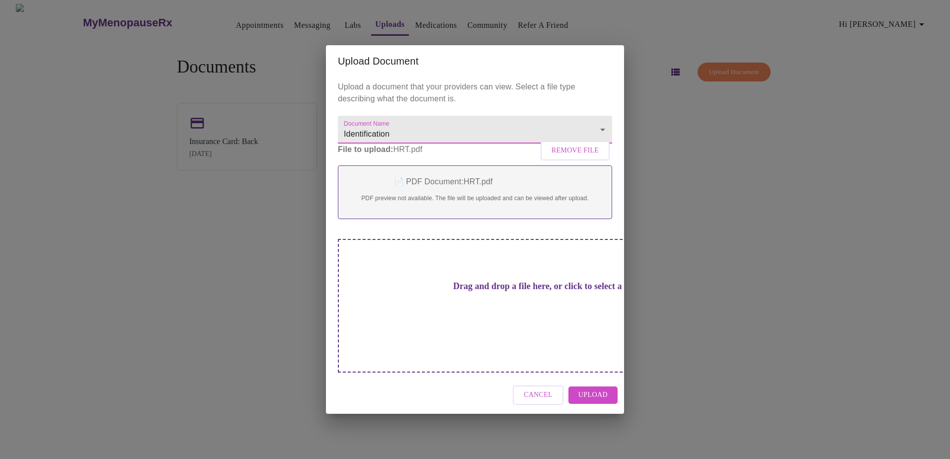
click at [453, 155] on p "File to upload: HRT.pdf Remove File" at bounding box center [475, 150] width 274 height 12
click at [546, 389] on span "Cancel" at bounding box center [538, 395] width 29 height 12
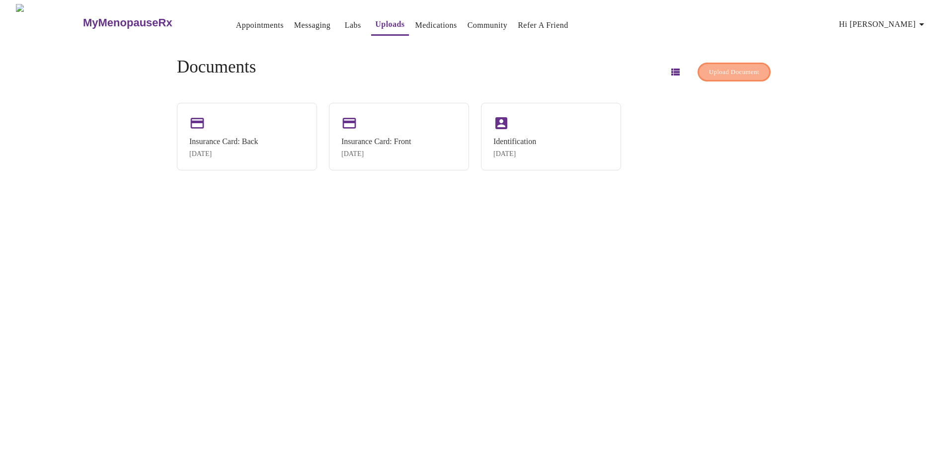
click at [712, 73] on span "Upload Document" at bounding box center [734, 72] width 50 height 11
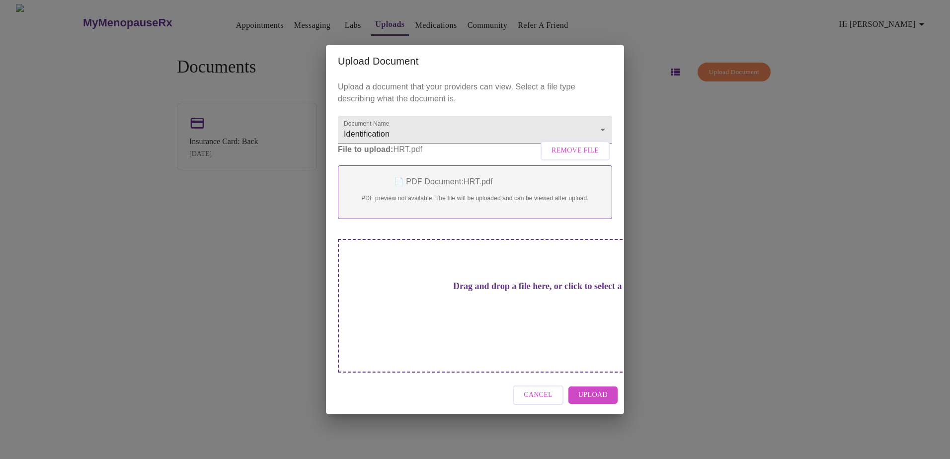
click at [598, 389] on span "Upload" at bounding box center [592, 395] width 29 height 12
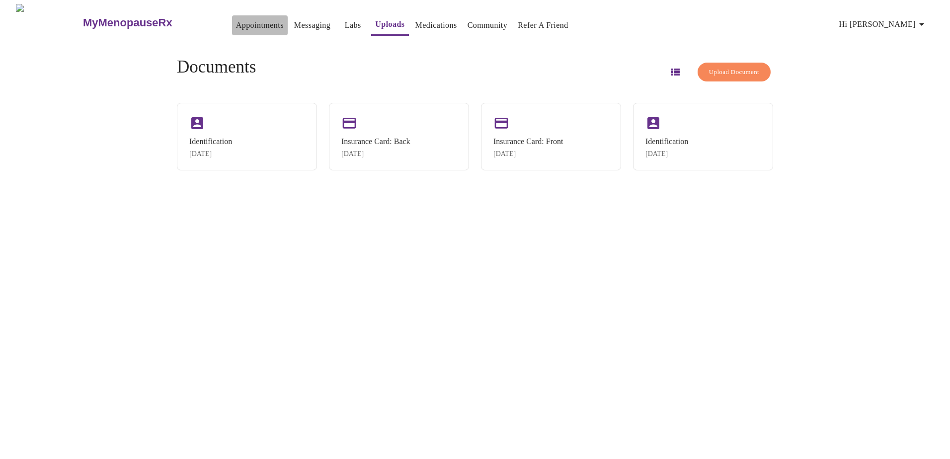
click at [236, 18] on link "Appointments" at bounding box center [260, 25] width 48 height 14
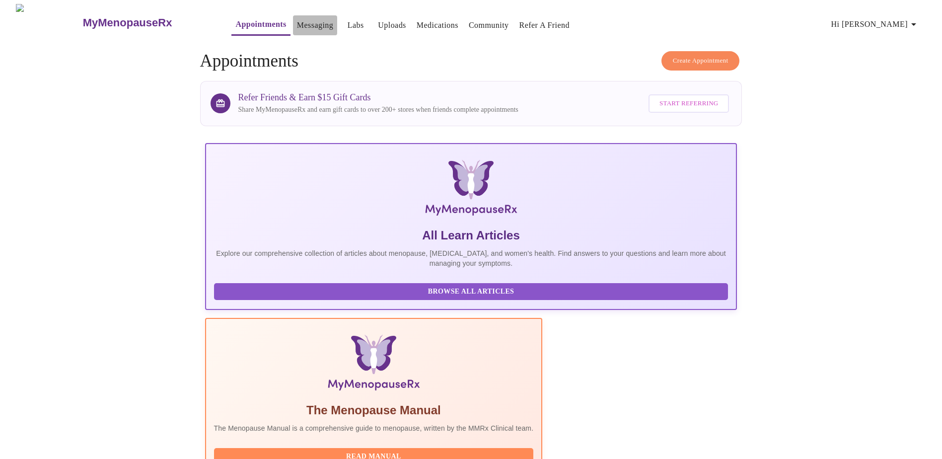
click at [293, 29] on button "Messaging" at bounding box center [315, 25] width 44 height 20
click at [297, 20] on link "Messaging" at bounding box center [315, 25] width 36 height 14
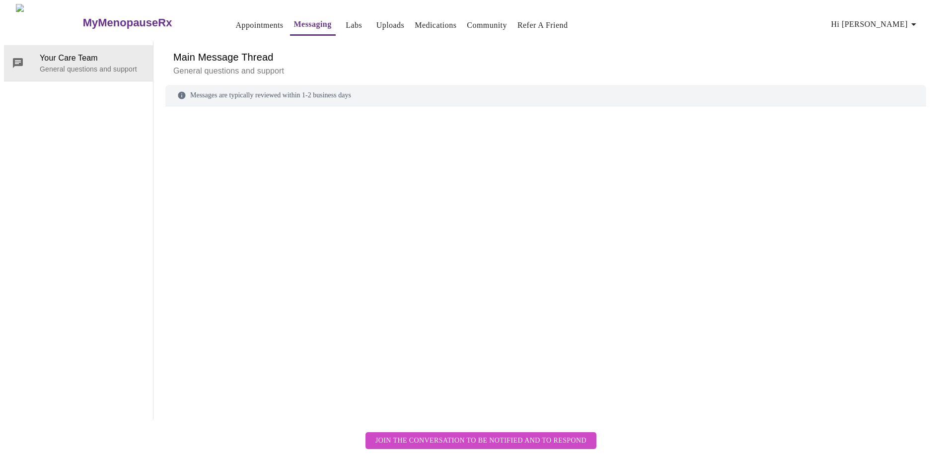
scroll to position [37, 0]
